Goal: Check status: Check status

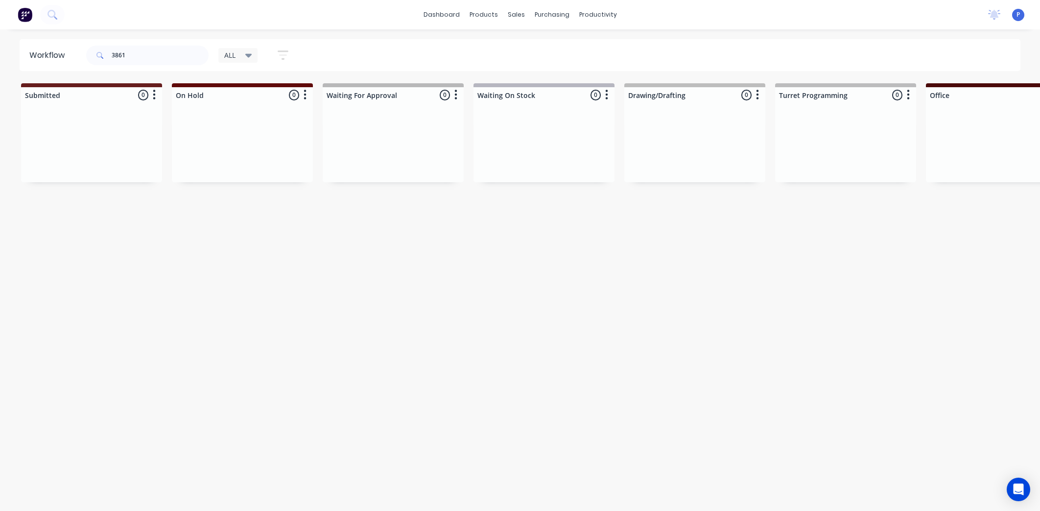
scroll to position [0, 2297]
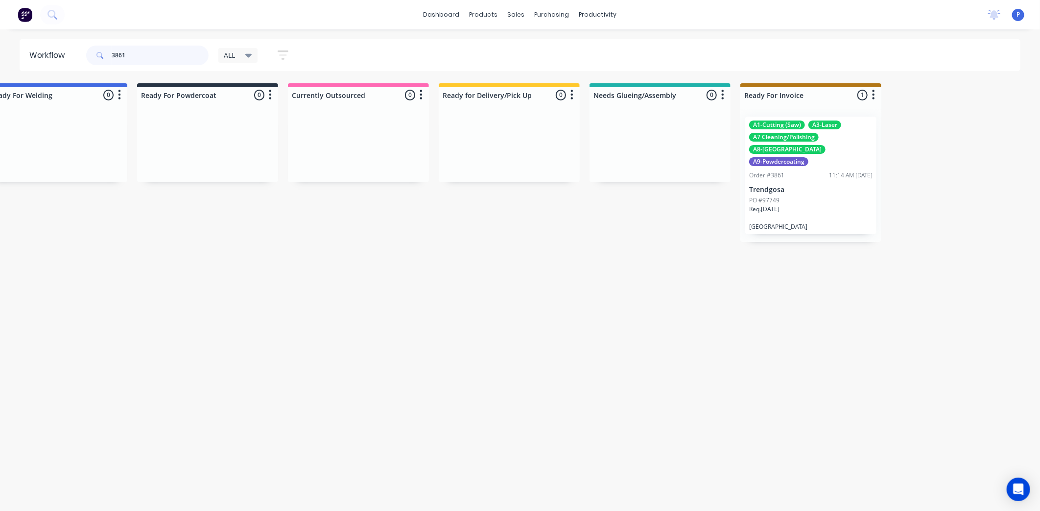
click at [125, 52] on input "3861" at bounding box center [160, 56] width 97 height 20
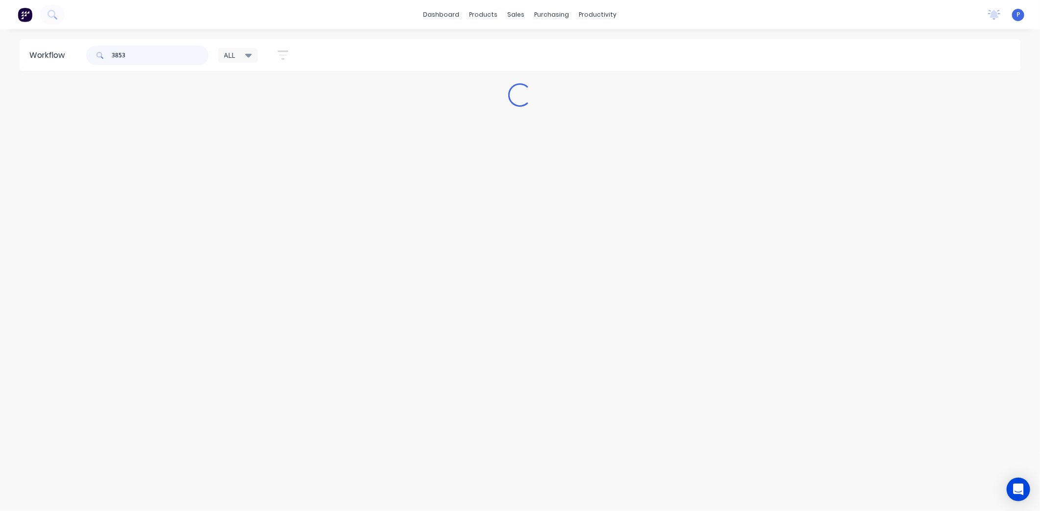
scroll to position [0, 0]
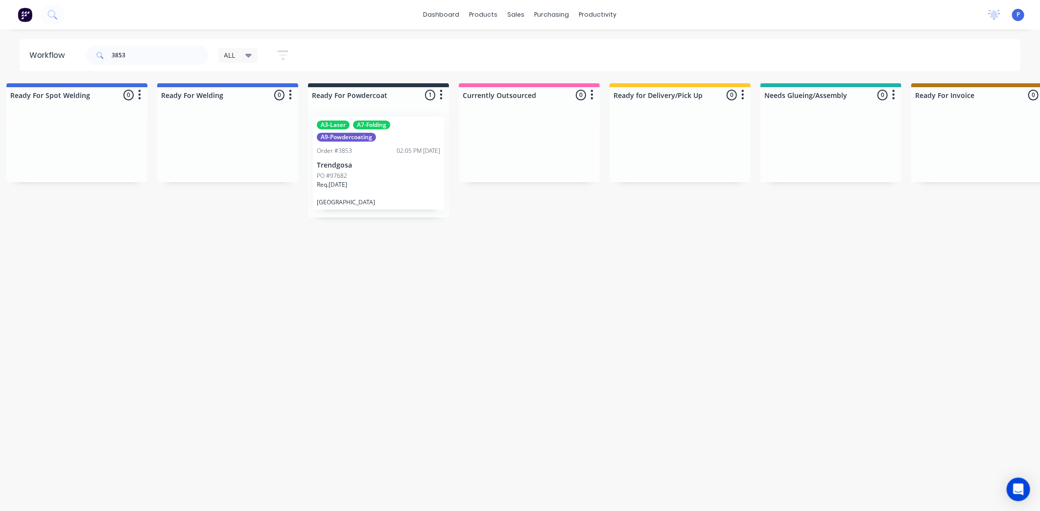
drag, startPoint x: 263, startPoint y: 233, endPoint x: 346, endPoint y: 241, distance: 82.7
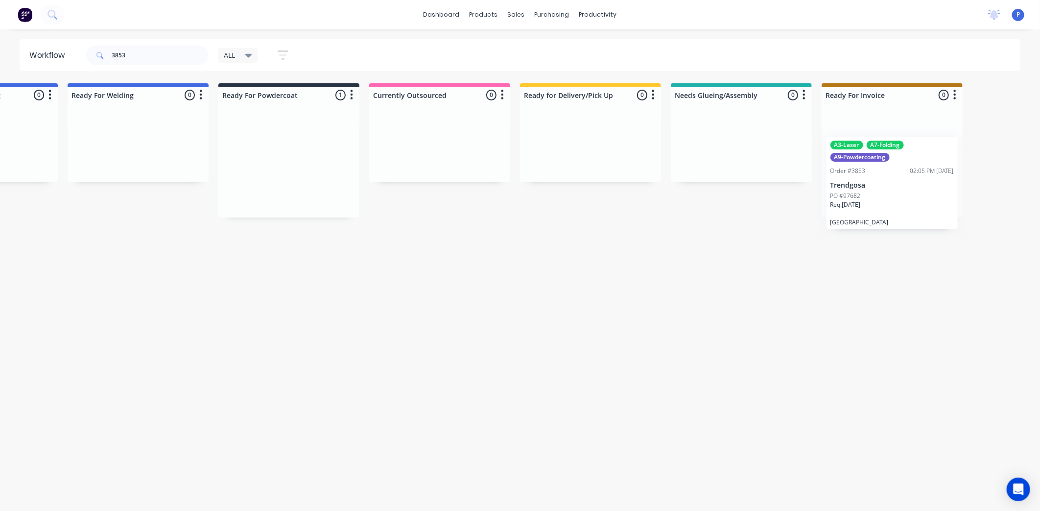
drag, startPoint x: 340, startPoint y: 174, endPoint x: 885, endPoint y: 195, distance: 544.9
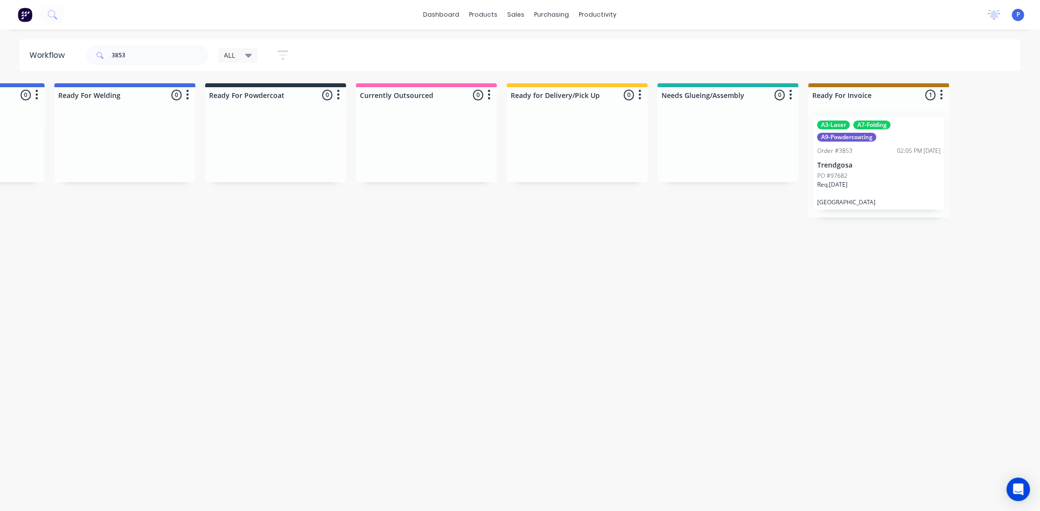
click at [877, 194] on div "Req. [DATE]" at bounding box center [878, 188] width 123 height 17
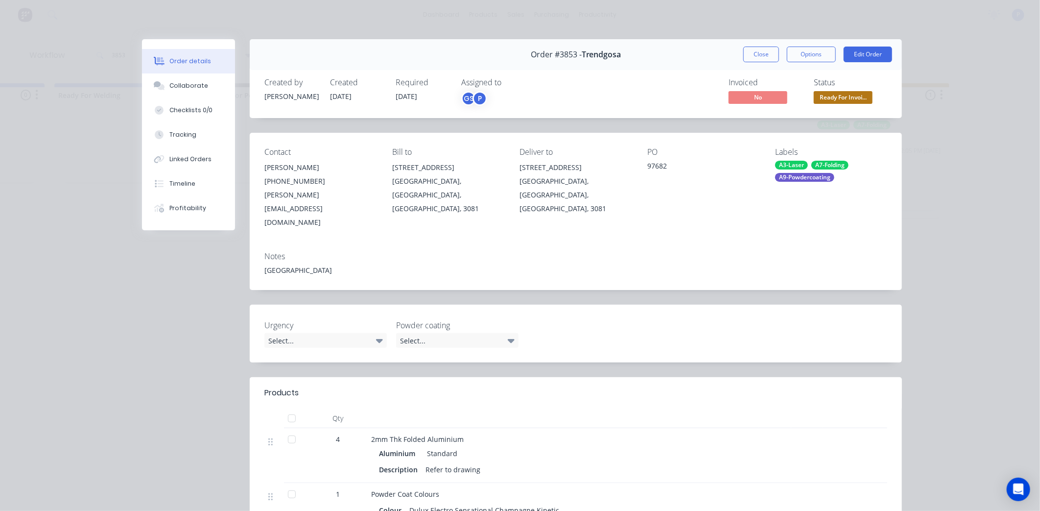
click at [287, 408] on div at bounding box center [292, 418] width 20 height 20
click at [764, 49] on button "Close" at bounding box center [761, 55] width 36 height 16
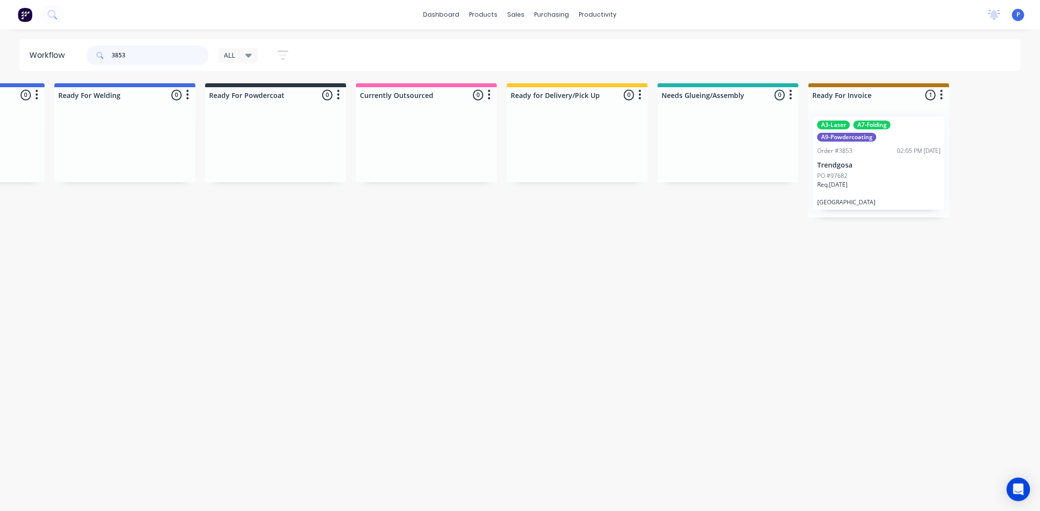
click at [145, 57] on input "3853" at bounding box center [160, 56] width 97 height 20
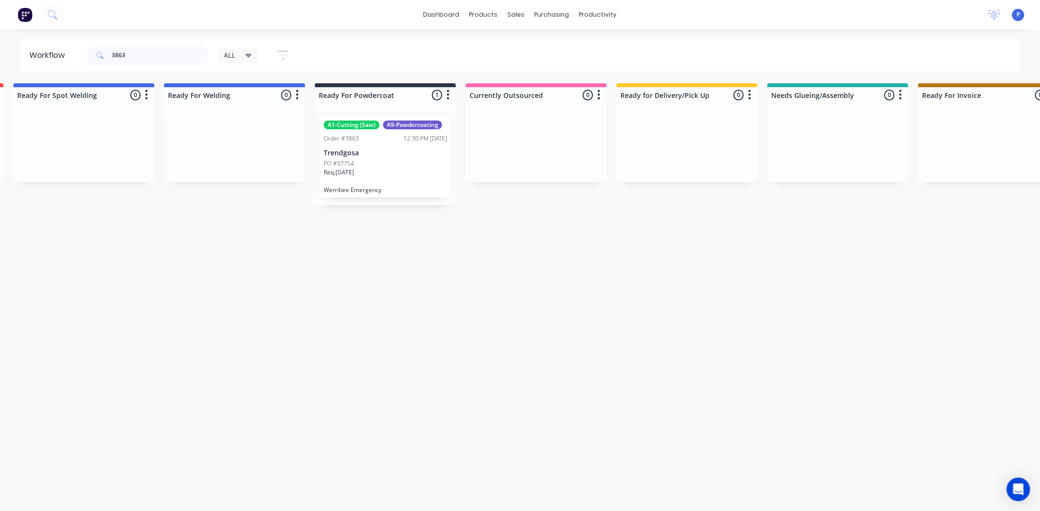
drag, startPoint x: 268, startPoint y: 272, endPoint x: 346, endPoint y: 277, distance: 78.5
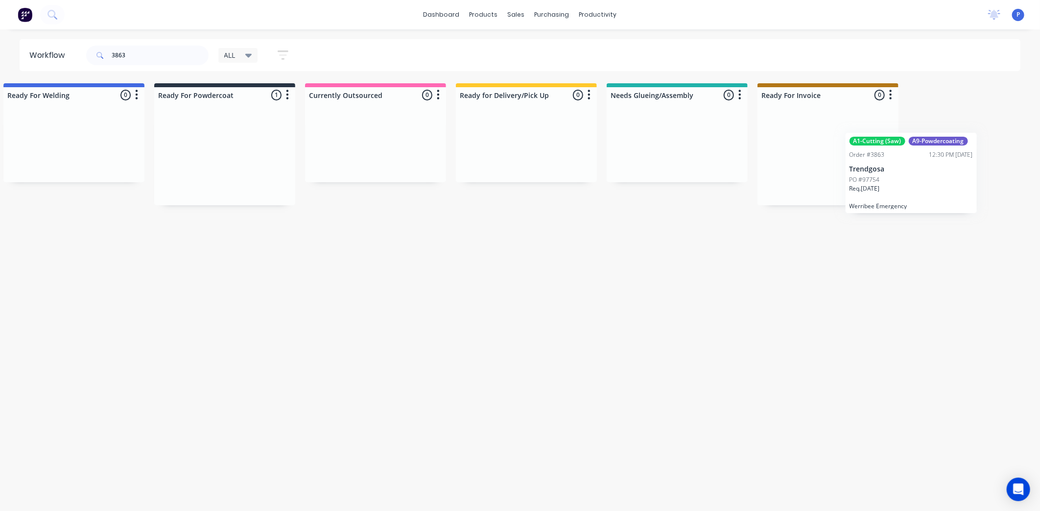
drag, startPoint x: 343, startPoint y: 149, endPoint x: 880, endPoint y: 165, distance: 537.4
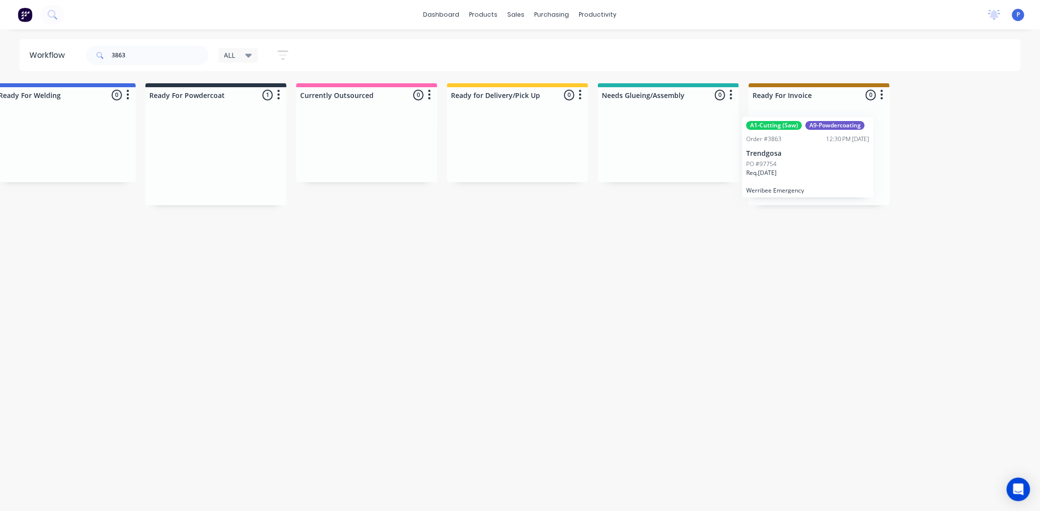
scroll to position [0, 2293]
drag, startPoint x: 211, startPoint y: 150, endPoint x: 810, endPoint y: 153, distance: 598.8
click at [810, 153] on p "Trendgosa" at bounding box center [815, 153] width 123 height 8
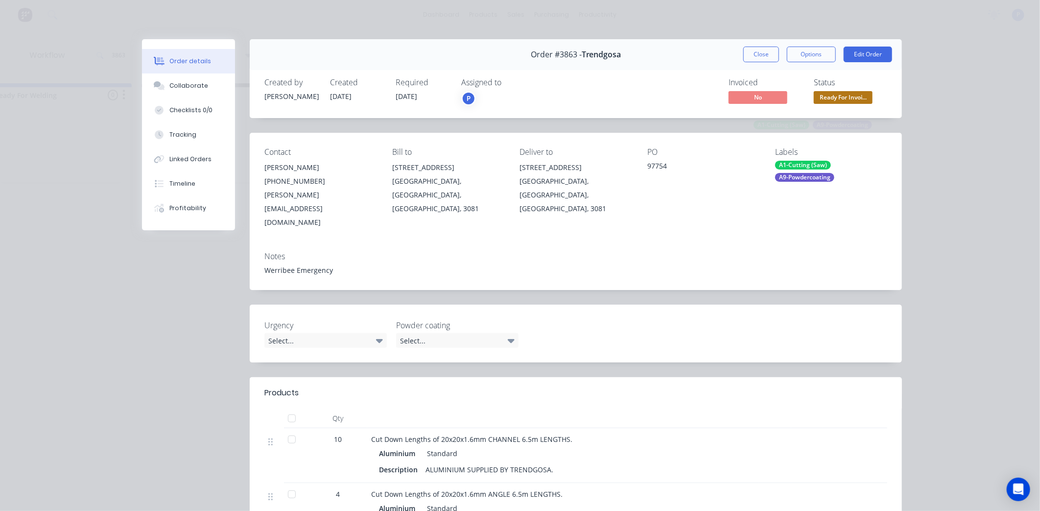
click at [285, 408] on div at bounding box center [292, 418] width 20 height 20
click at [761, 54] on button "Close" at bounding box center [761, 55] width 36 height 16
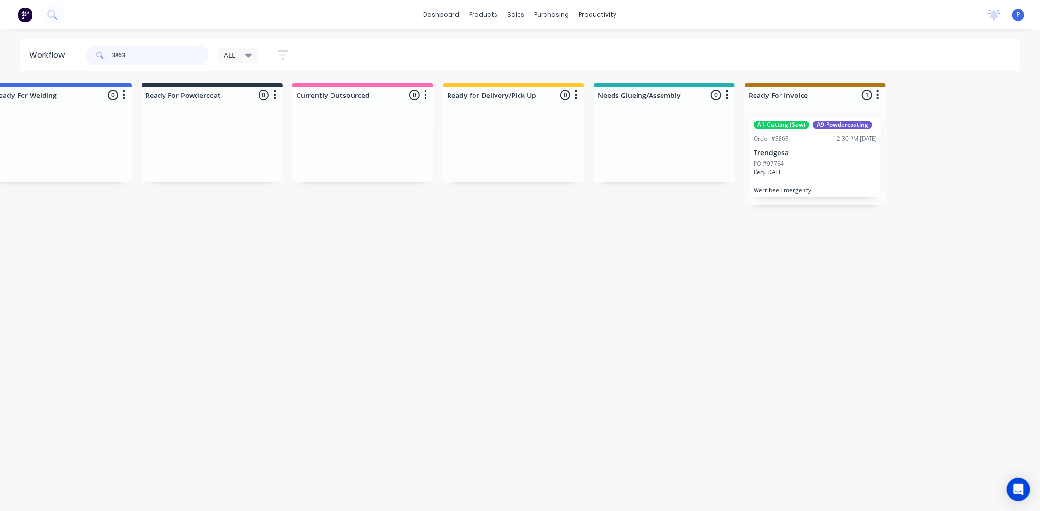
click at [144, 51] on input "3863" at bounding box center [160, 56] width 97 height 20
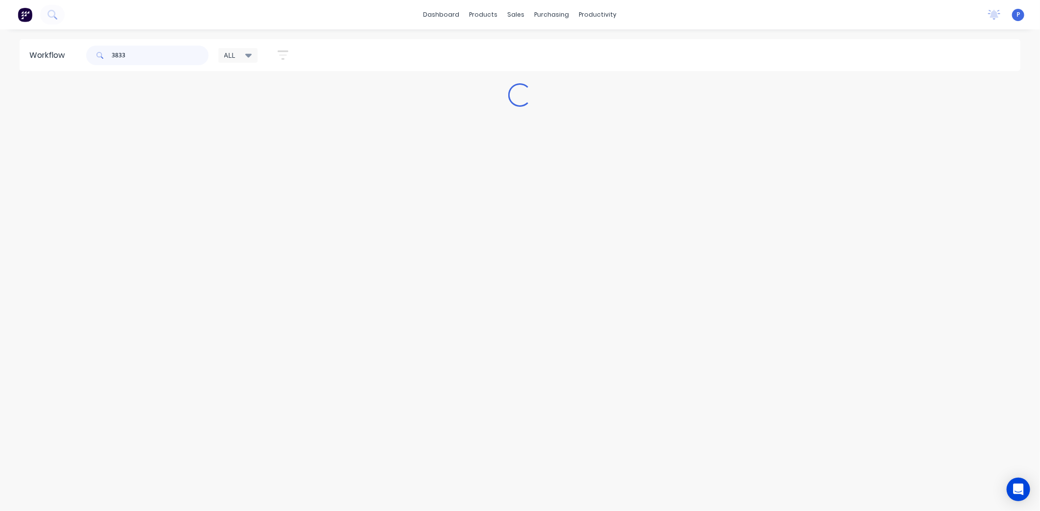
scroll to position [0, 0]
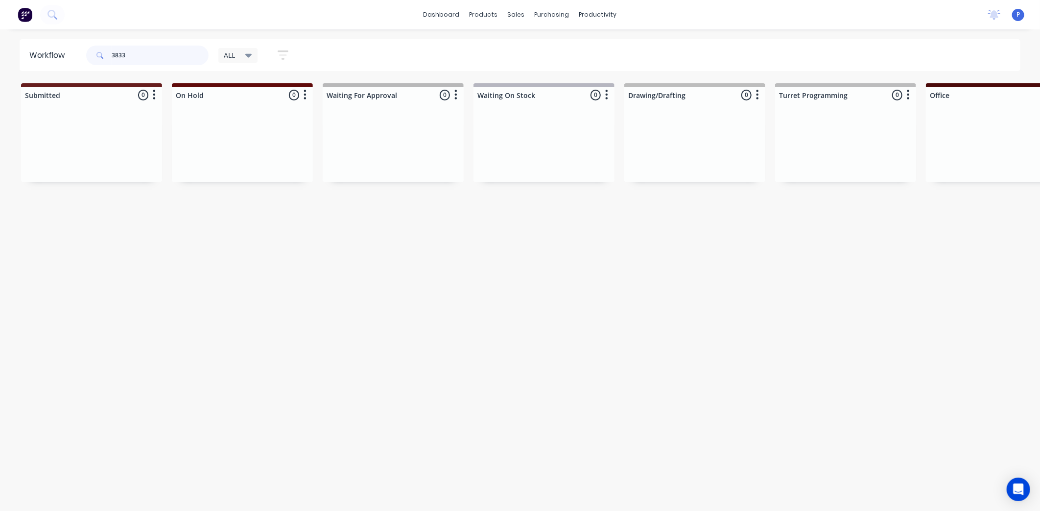
type input "3833"
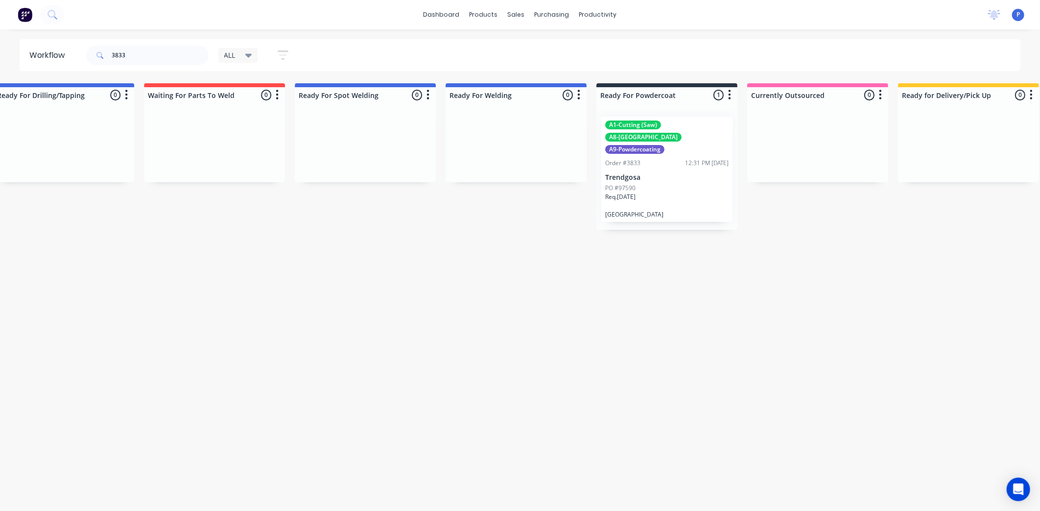
drag, startPoint x: 159, startPoint y: 254, endPoint x: 236, endPoint y: 260, distance: 76.7
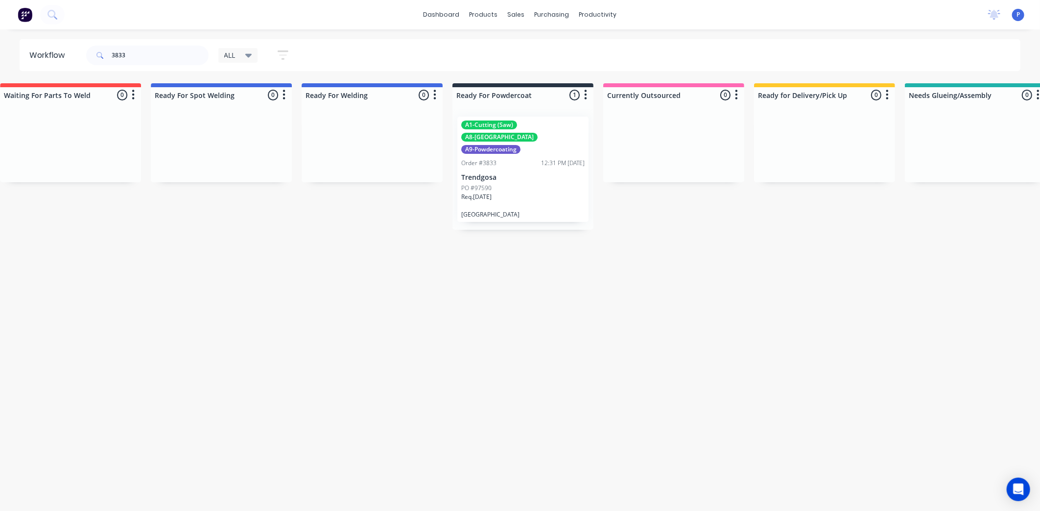
click at [487, 192] on p "Req. [DATE]" at bounding box center [476, 196] width 30 height 9
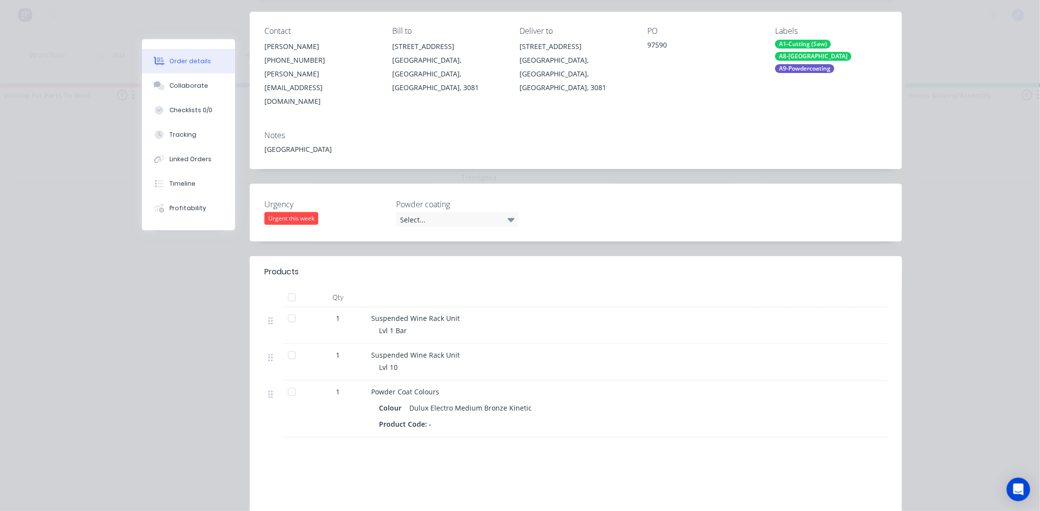
scroll to position [163, 0]
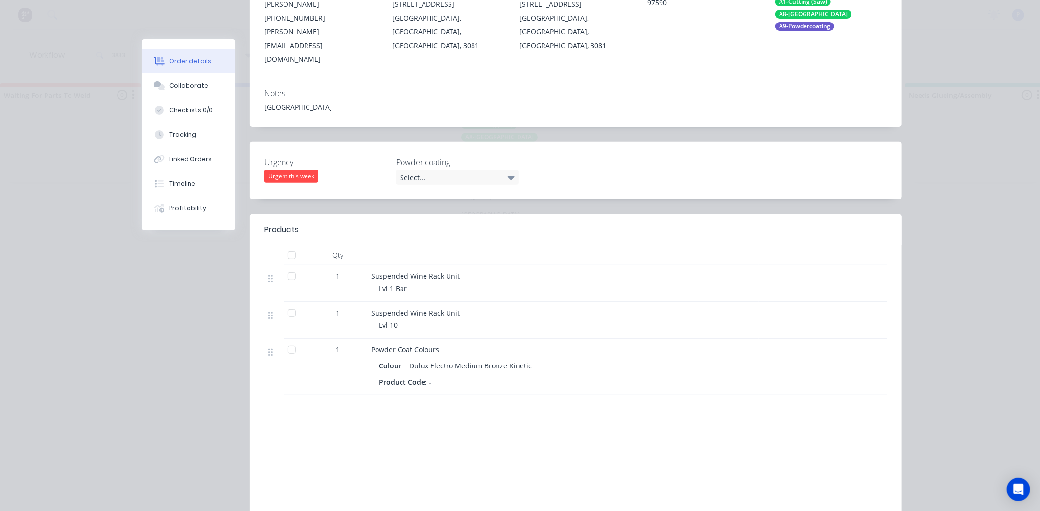
click at [287, 266] on div at bounding box center [292, 276] width 20 height 20
click at [169, 131] on div "Tracking" at bounding box center [182, 134] width 27 height 9
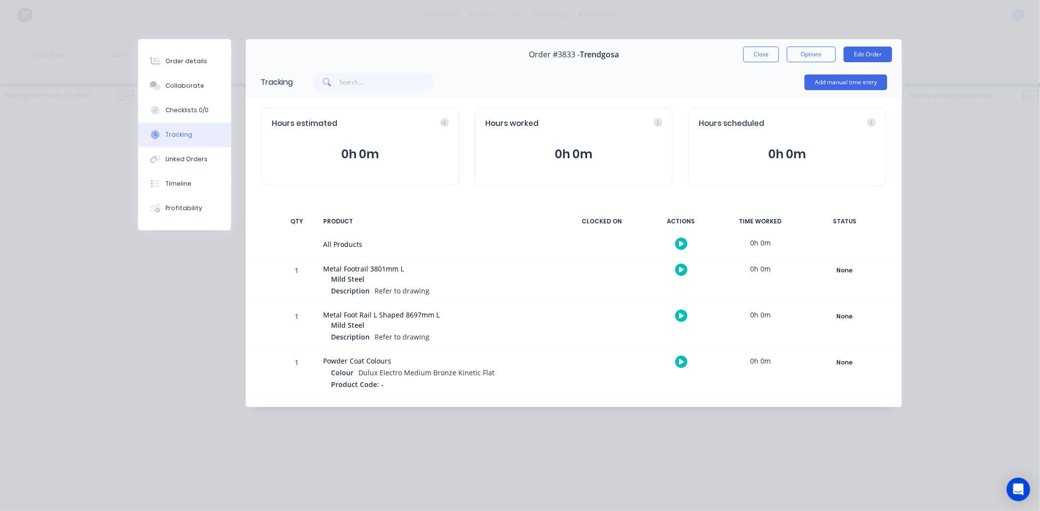
scroll to position [0, 0]
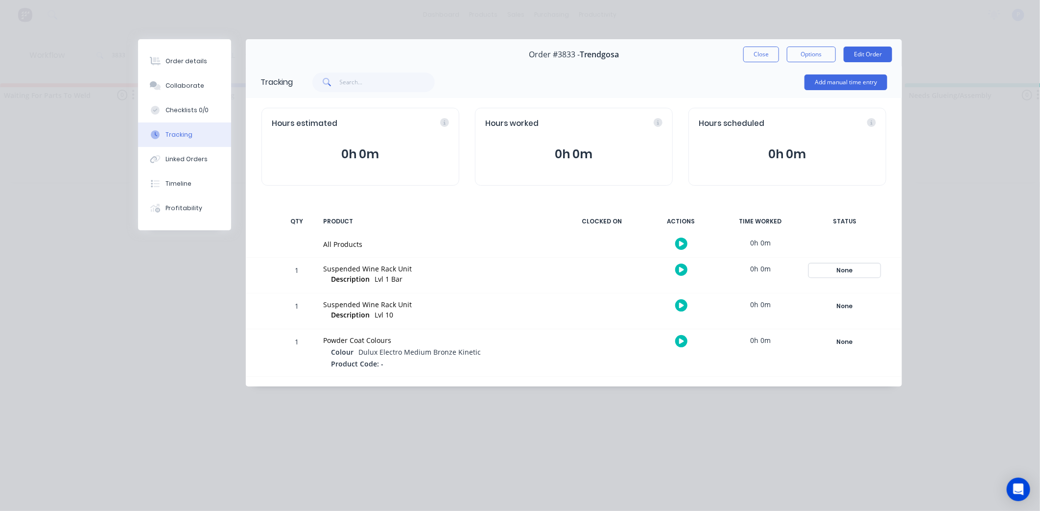
click at [836, 270] on div "None" at bounding box center [844, 270] width 71 height 13
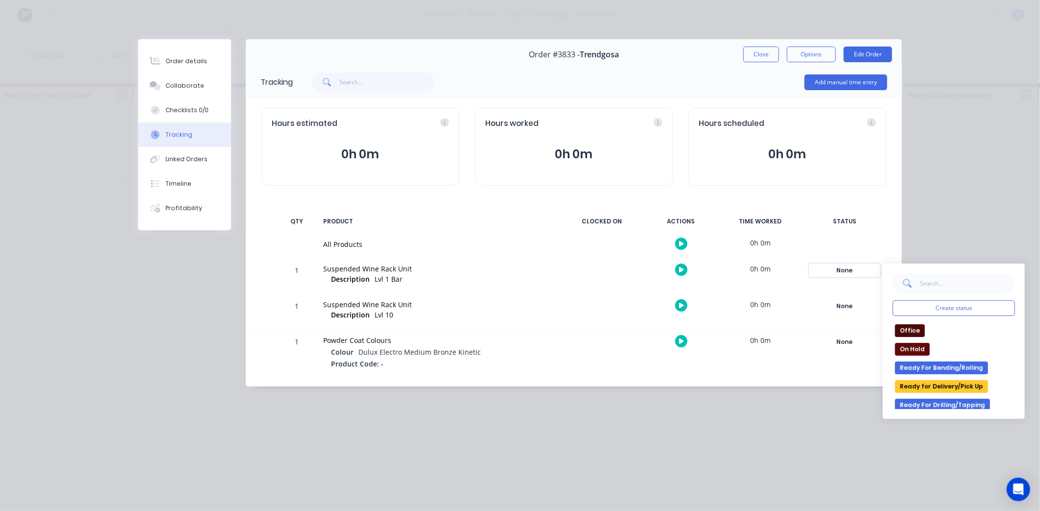
scroll to position [163, 0]
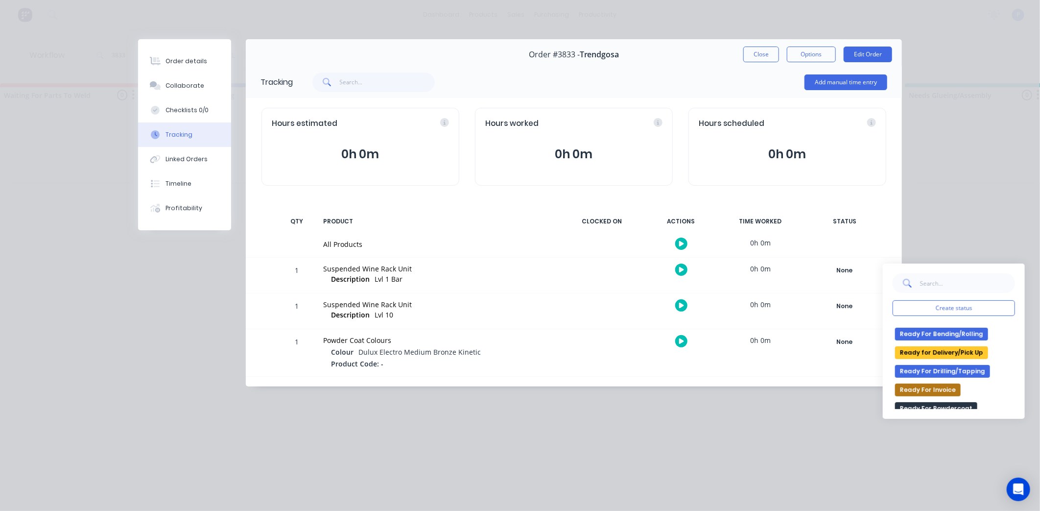
click at [917, 353] on button "Ready for Delivery/Pick Up" at bounding box center [941, 352] width 93 height 13
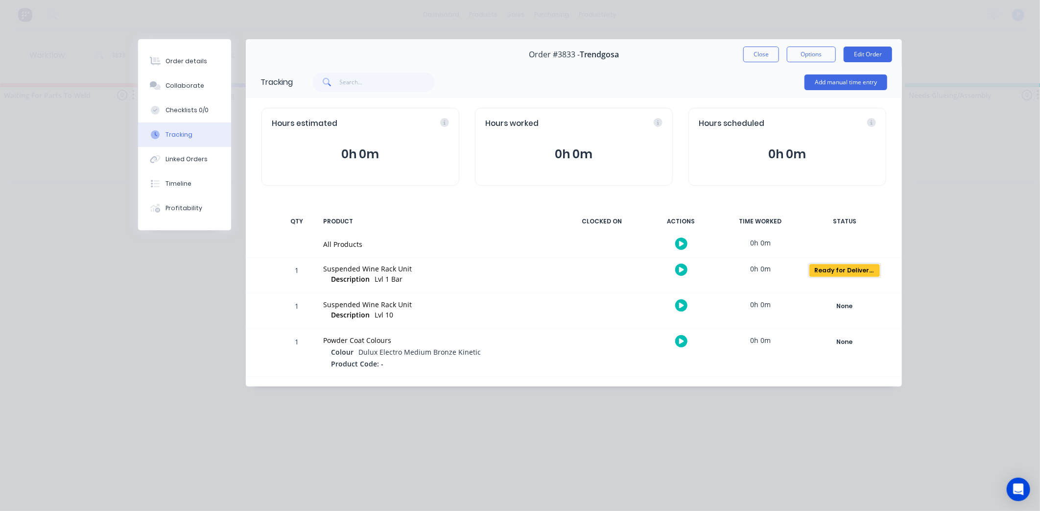
click at [834, 267] on div "Ready for Delivery/Pick Up" at bounding box center [844, 270] width 71 height 13
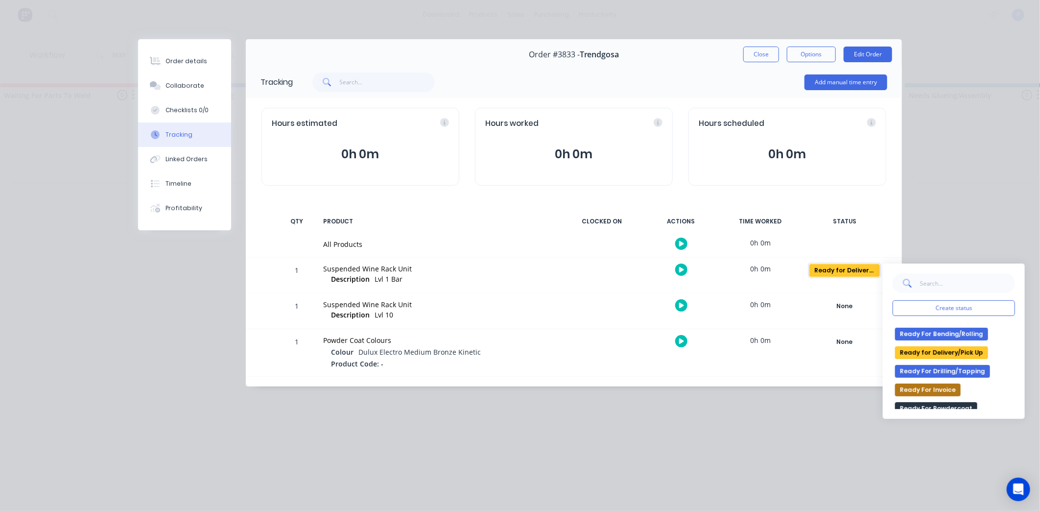
scroll to position [217, 0]
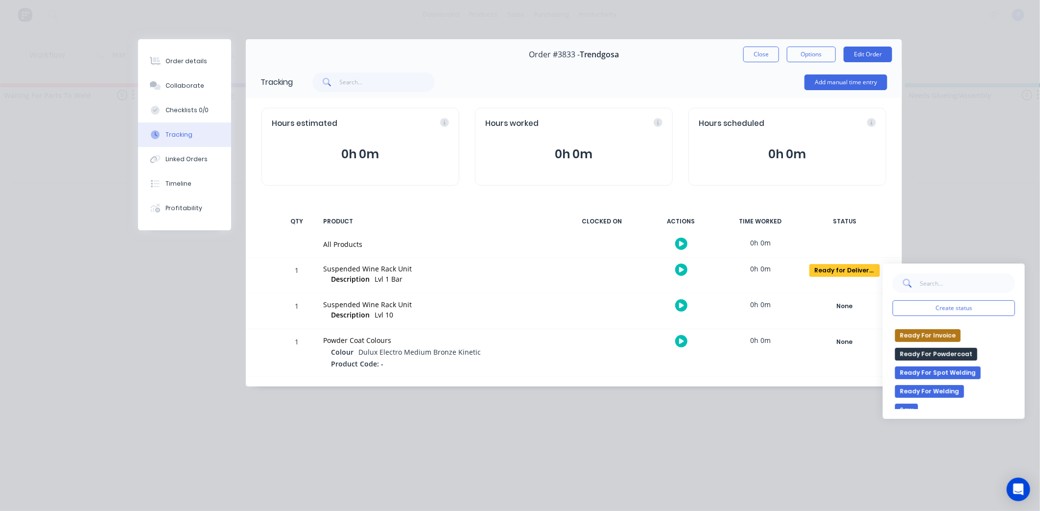
click at [919, 334] on button "Ready For Invoice" at bounding box center [928, 335] width 66 height 13
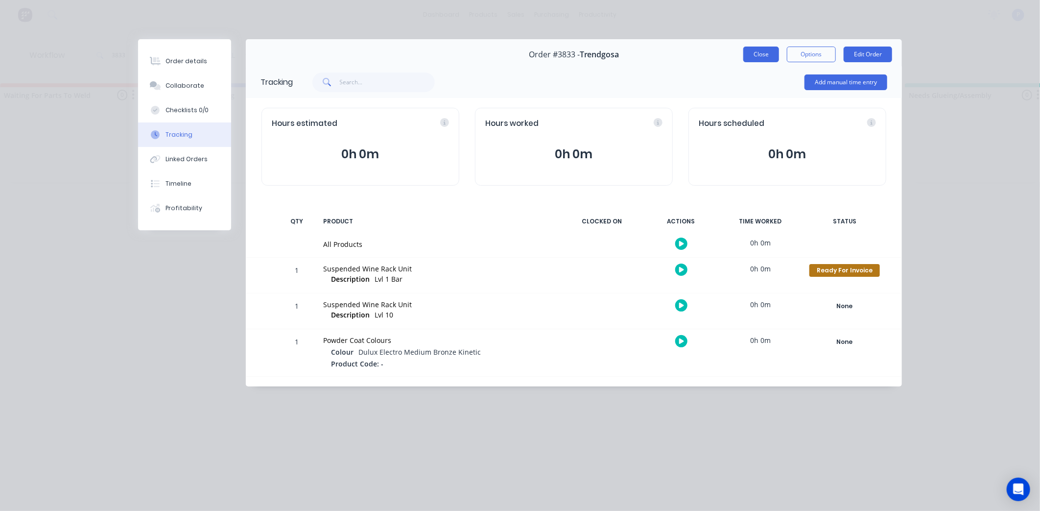
click at [759, 56] on button "Close" at bounding box center [761, 55] width 36 height 16
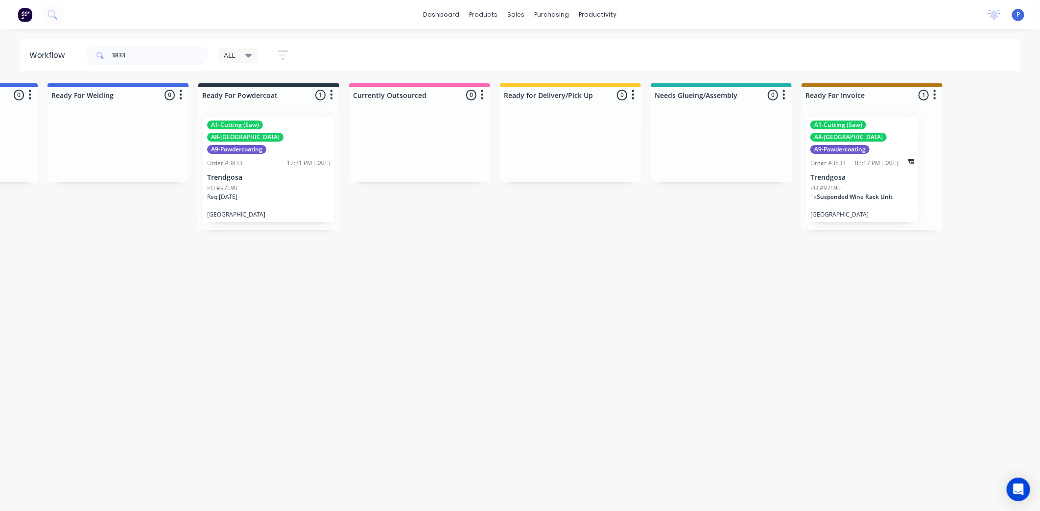
scroll to position [0, 2297]
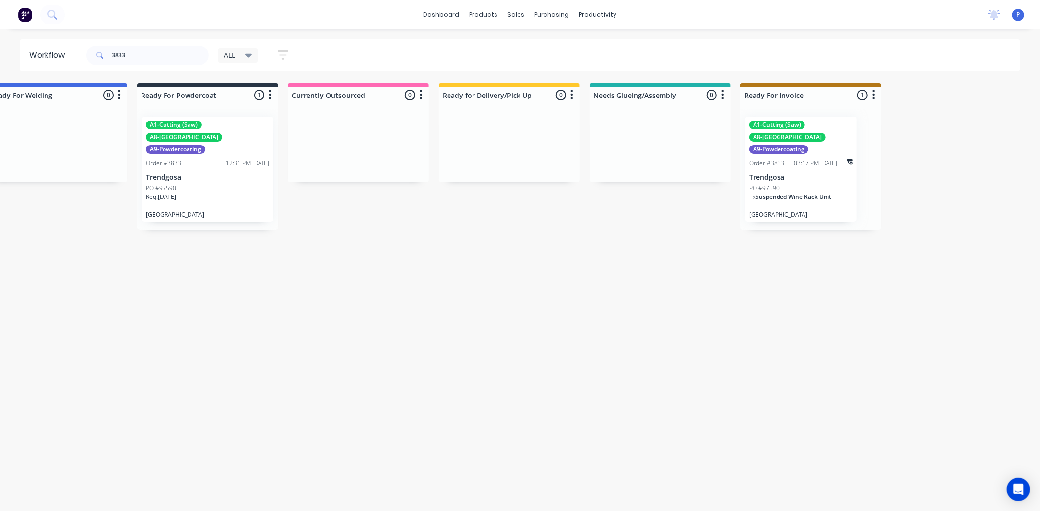
drag, startPoint x: 805, startPoint y: 265, endPoint x: 872, endPoint y: 271, distance: 66.8
